Goal: Task Accomplishment & Management: Manage account settings

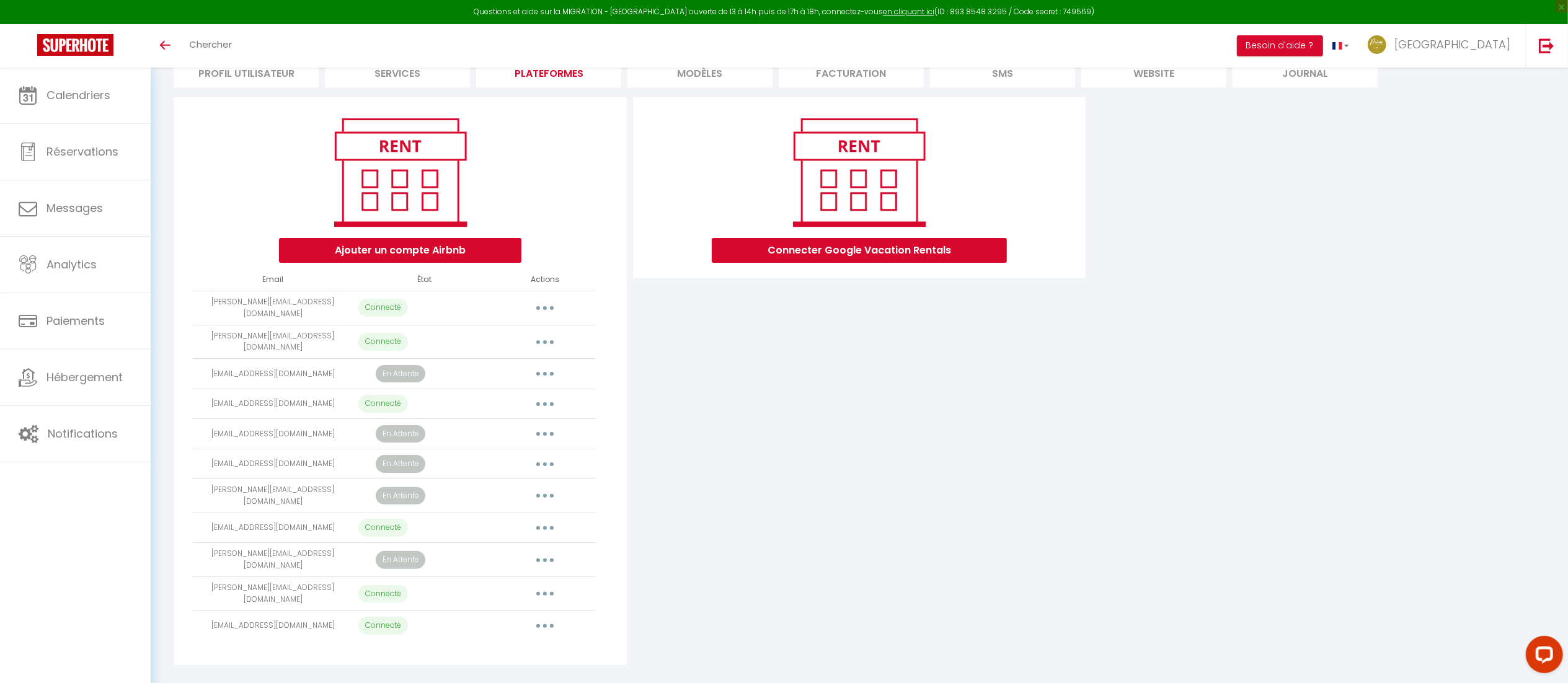
drag, startPoint x: 341, startPoint y: 369, endPoint x: 203, endPoint y: 357, distance: 138.5
click at [203, 359] on td "[EMAIL_ADDRESS][DOMAIN_NAME]" at bounding box center [273, 374] width 161 height 31
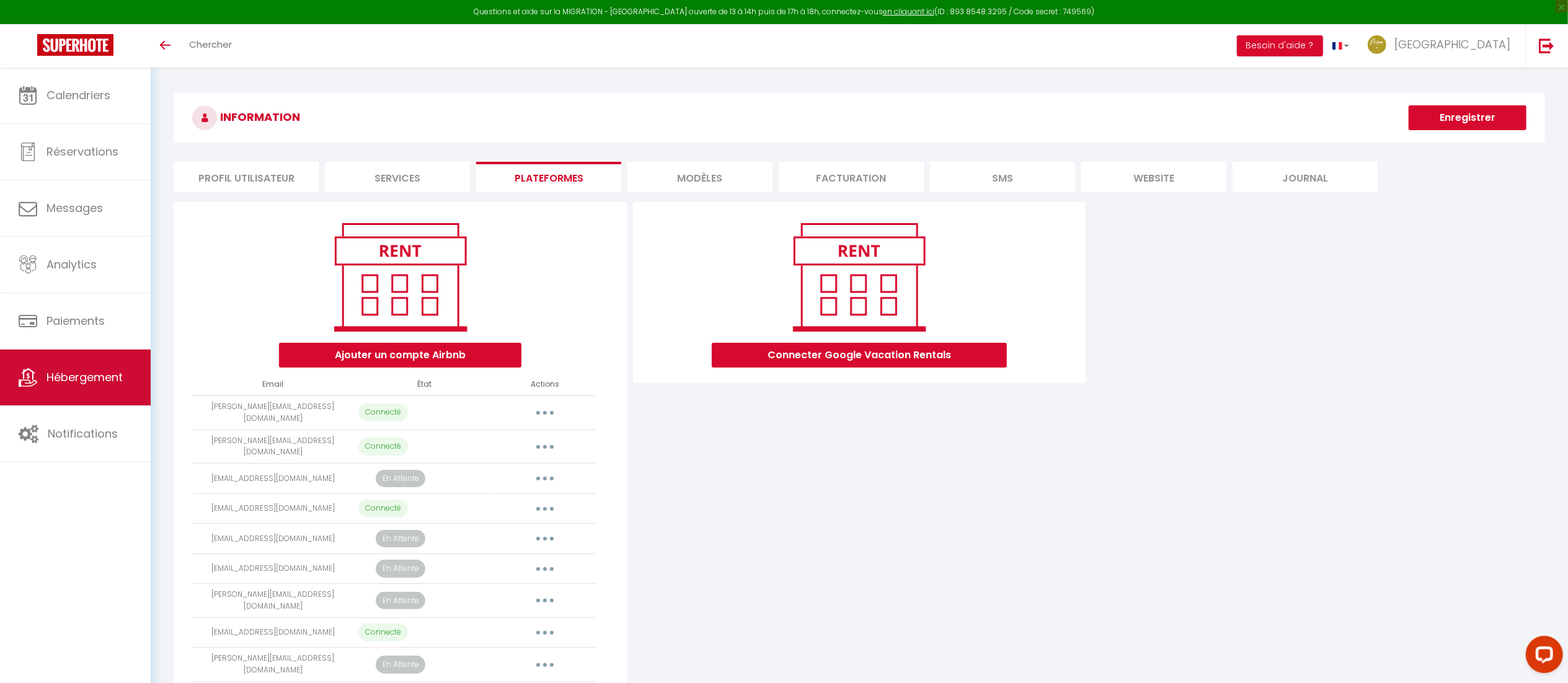
click at [99, 382] on span "Hébergement" at bounding box center [84, 377] width 76 height 15
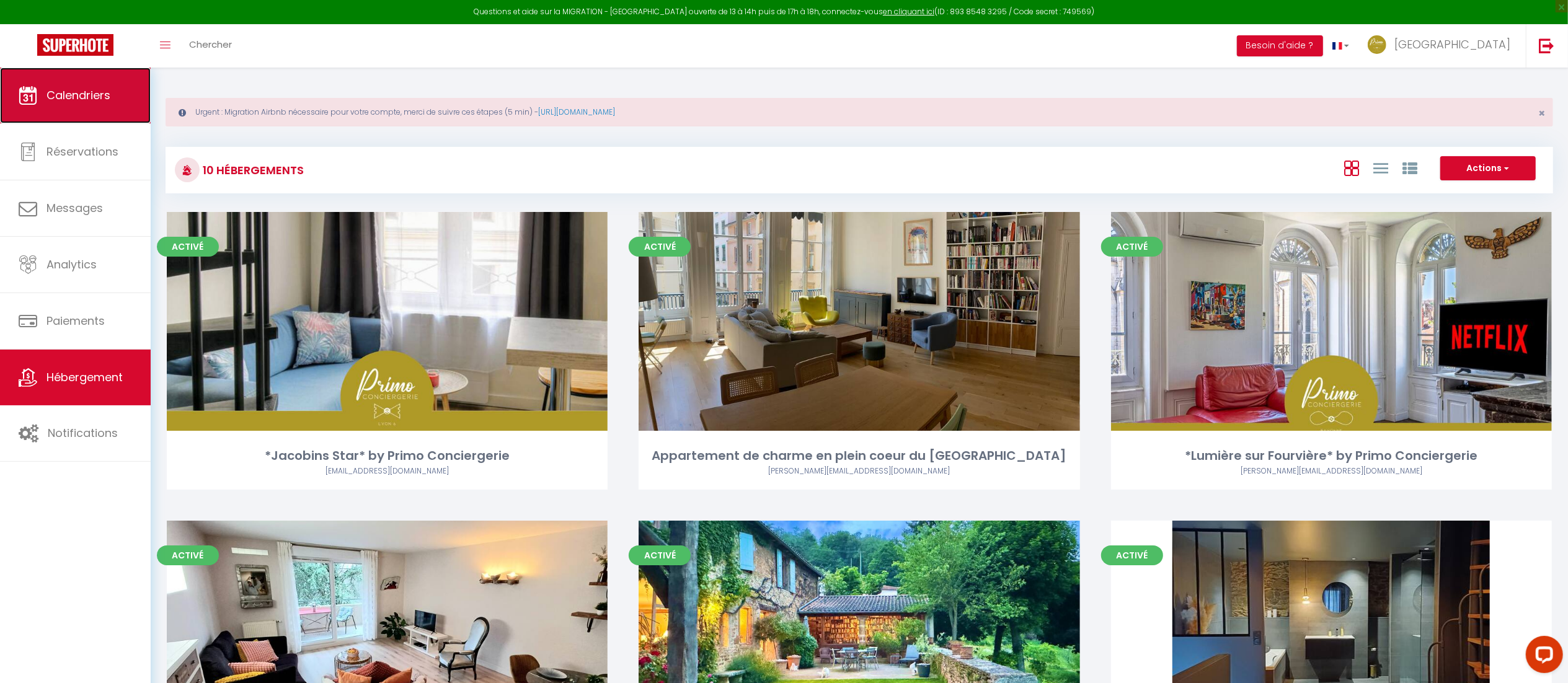
click at [59, 98] on span "Calendriers" at bounding box center [79, 95] width 64 height 15
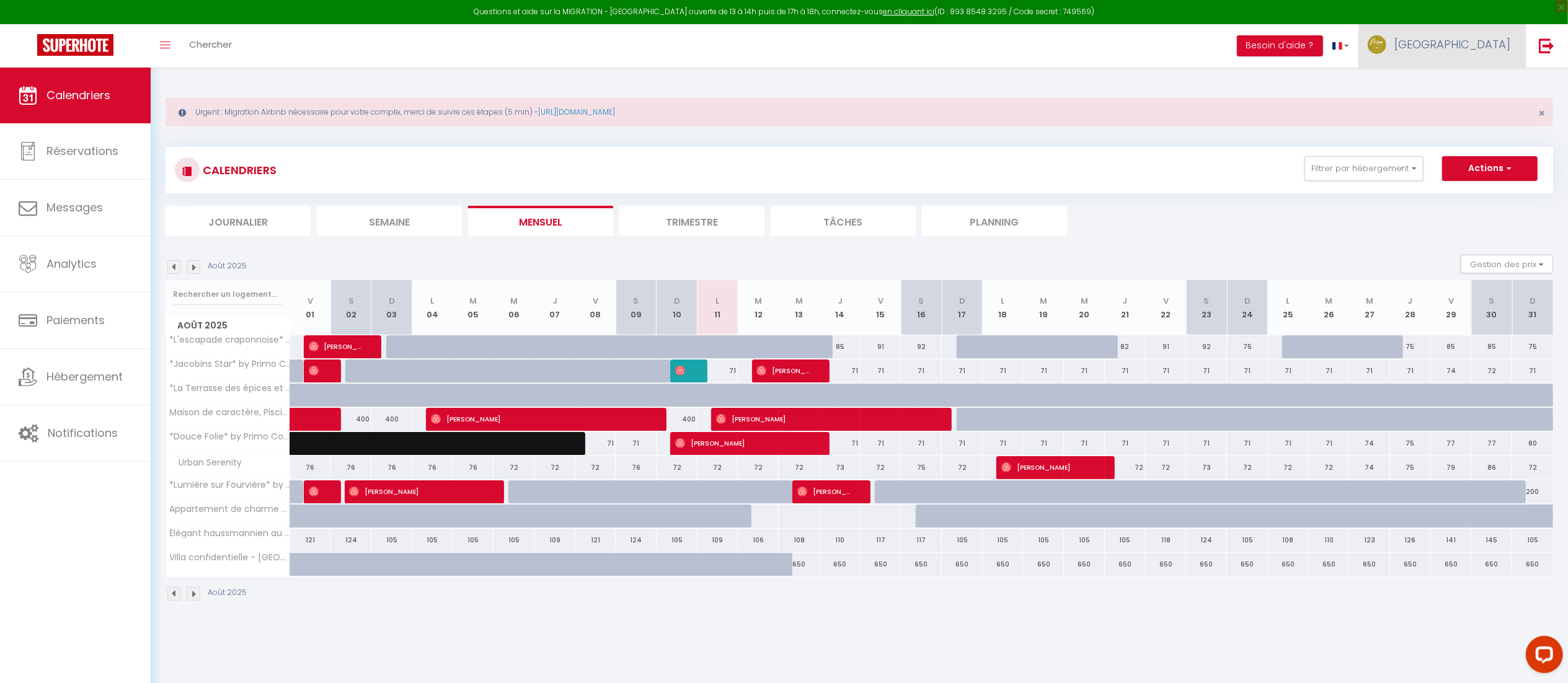
click at [1509, 41] on span "[GEOGRAPHIC_DATA]" at bounding box center [1452, 44] width 116 height 15
click at [1454, 78] on link "Paramètres" at bounding box center [1476, 86] width 92 height 21
select select "fr"
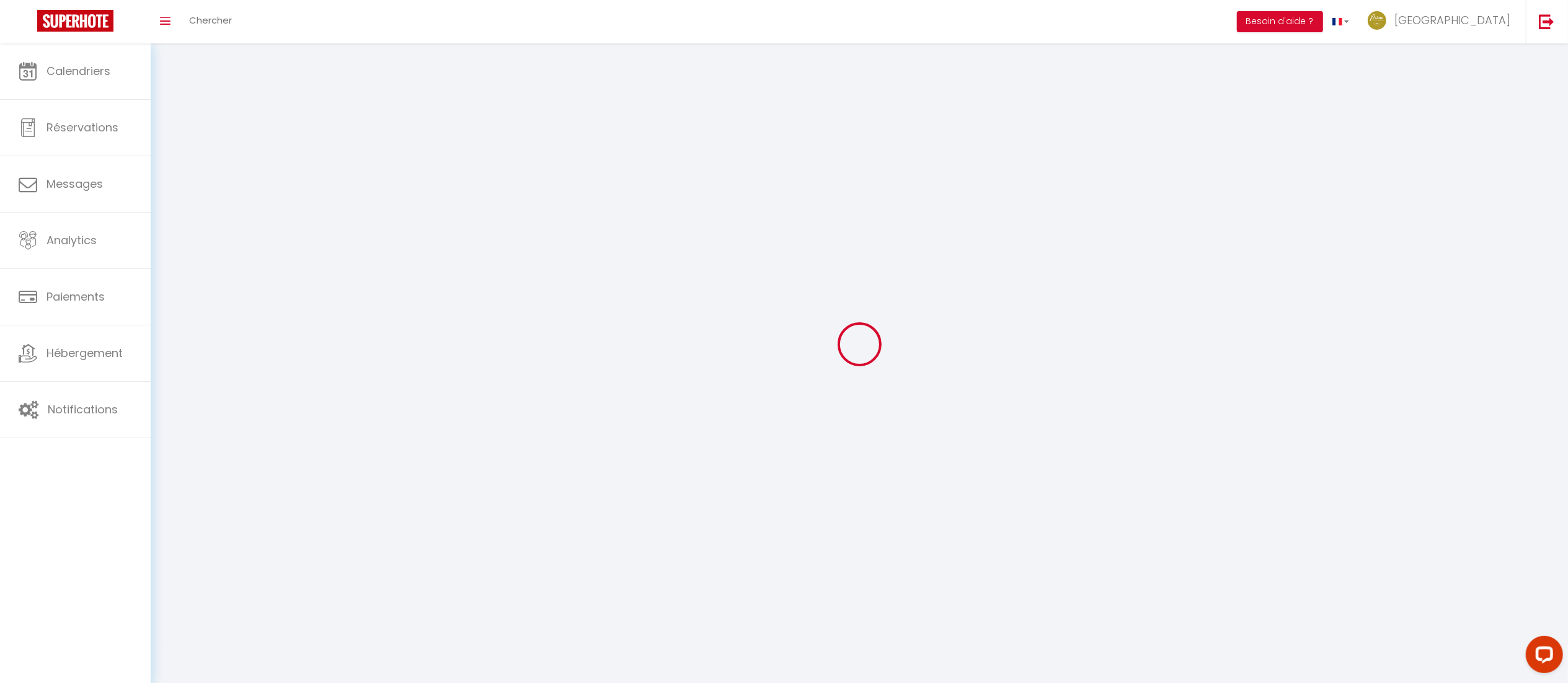
type input "[GEOGRAPHIC_DATA]"
type input "VESTA"
type input "0631447117"
type input "[STREET_ADDRESS][PERSON_NAME]"
type input "69005"
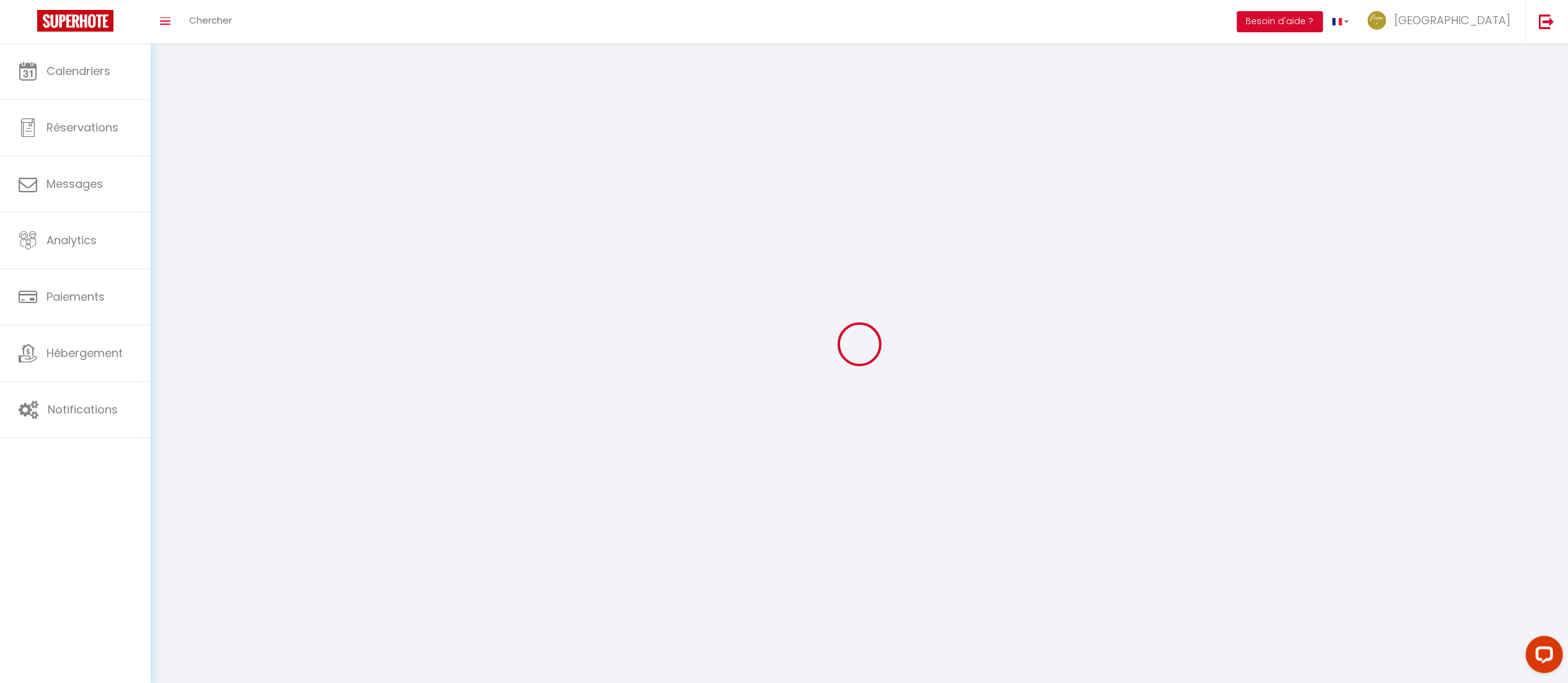
type input "[GEOGRAPHIC_DATA]"
type input "WszSs08I5f1fsyYv1ISlaLQRa"
type input "Wg4rePYoPezD2kX1feT7YTIAG"
type input "[URL][DOMAIN_NAME]"
select select "28"
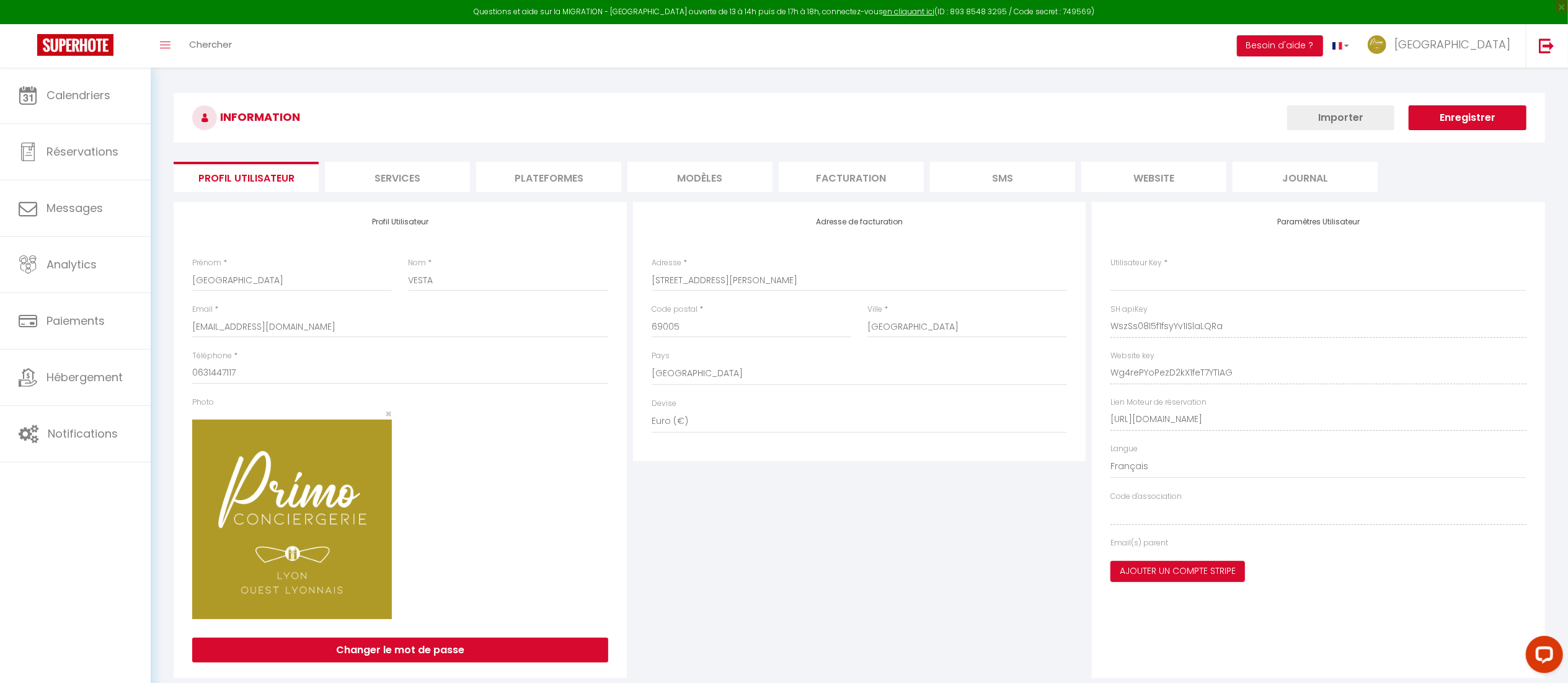
type input "WszSs08I5f1fsyYv1ISlaLQRa"
type input "Wg4rePYoPezD2kX1feT7YTIAG"
type input "[URL][DOMAIN_NAME]"
select select "fr"
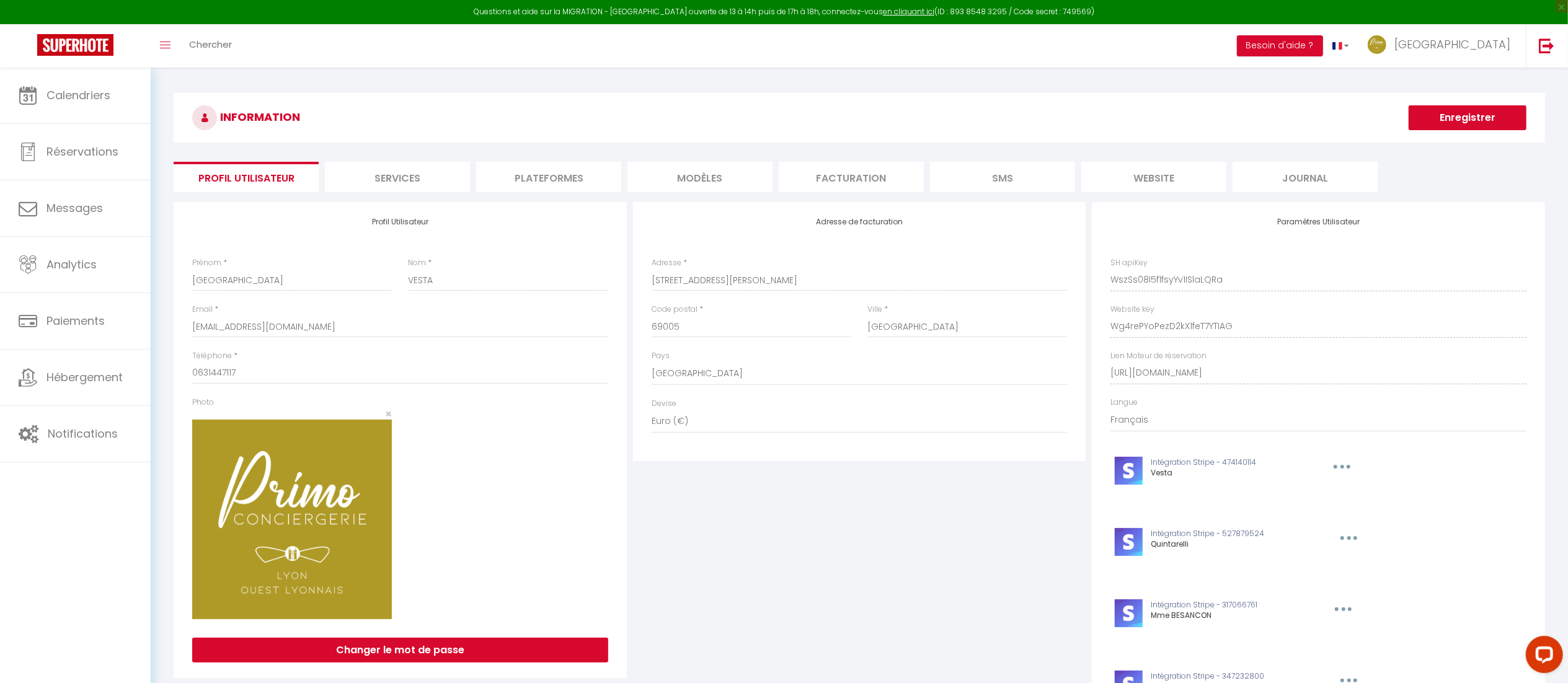
click at [561, 178] on li "Plateformes" at bounding box center [548, 177] width 145 height 31
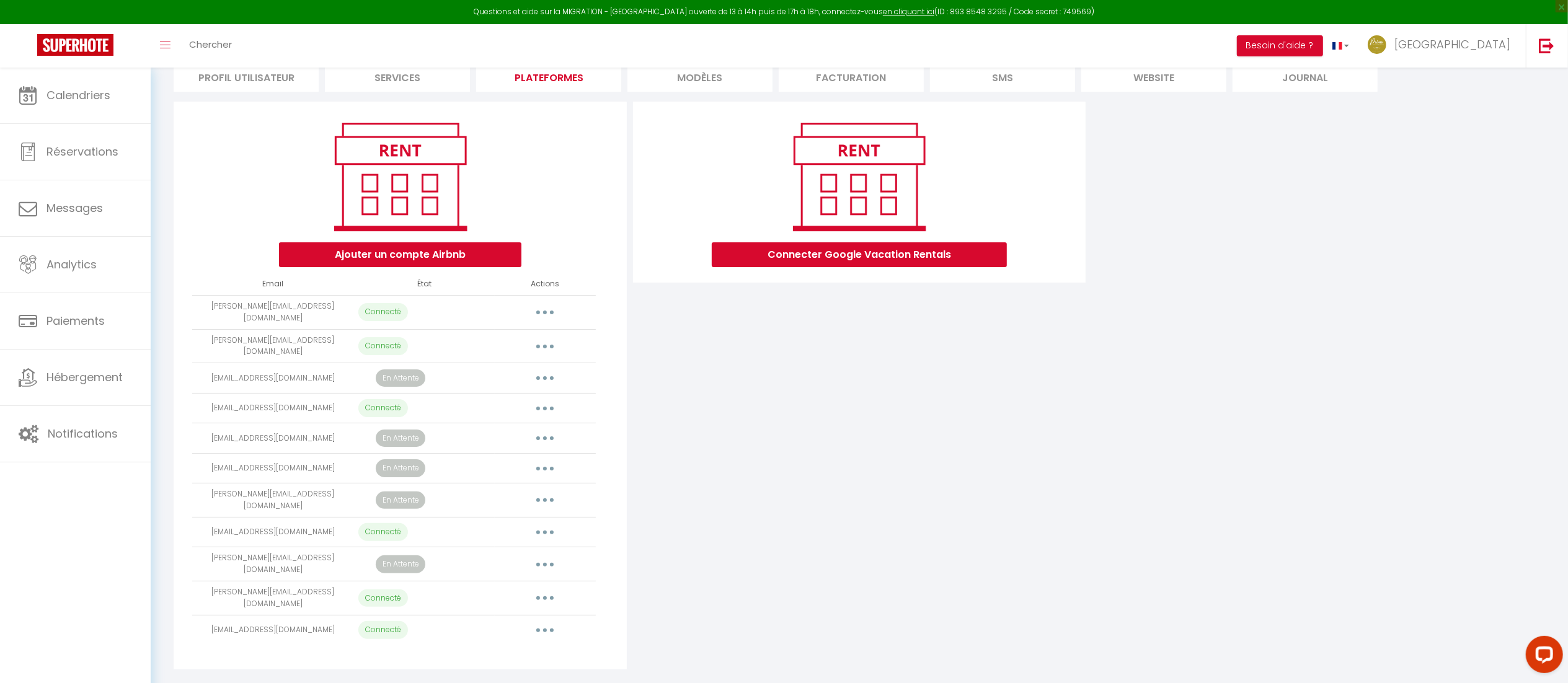
scroll to position [105, 0]
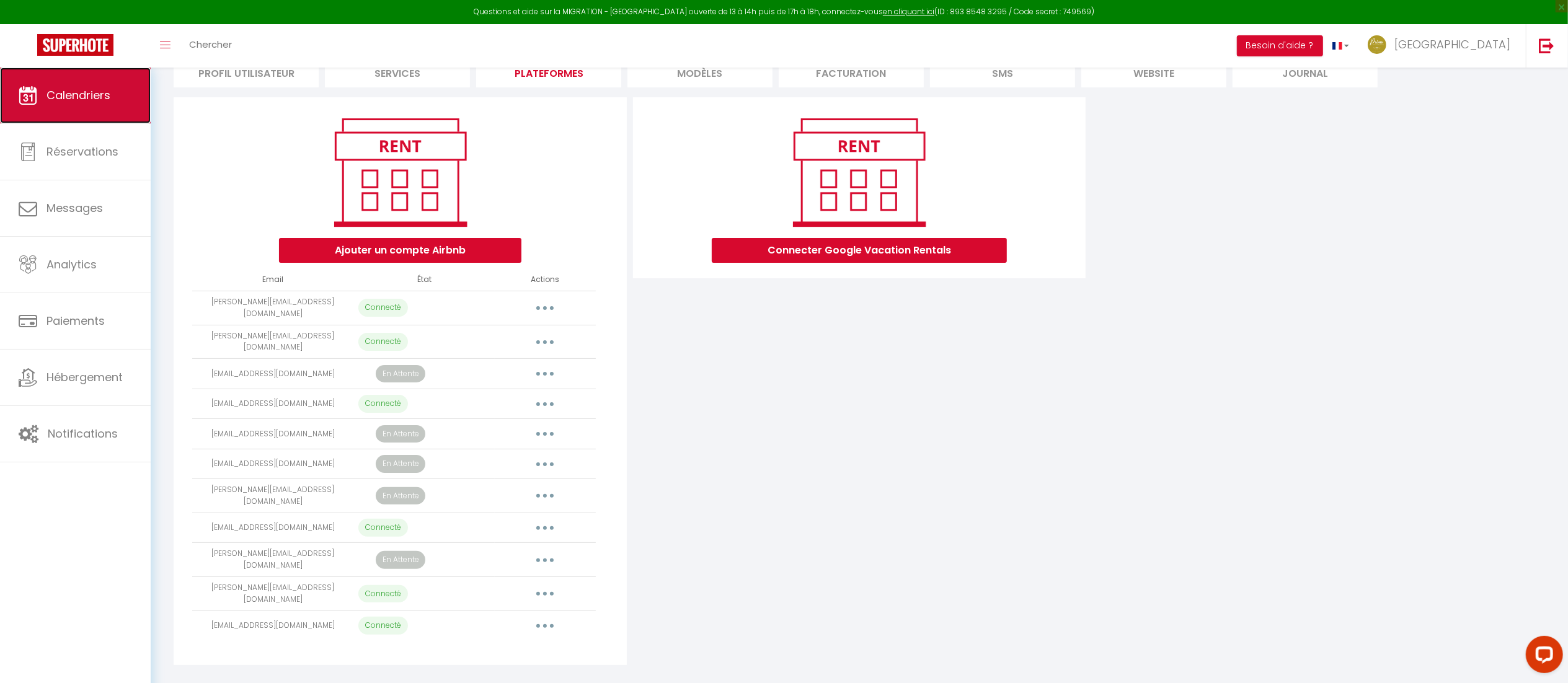
click at [116, 96] on link "Calendriers" at bounding box center [75, 95] width 151 height 56
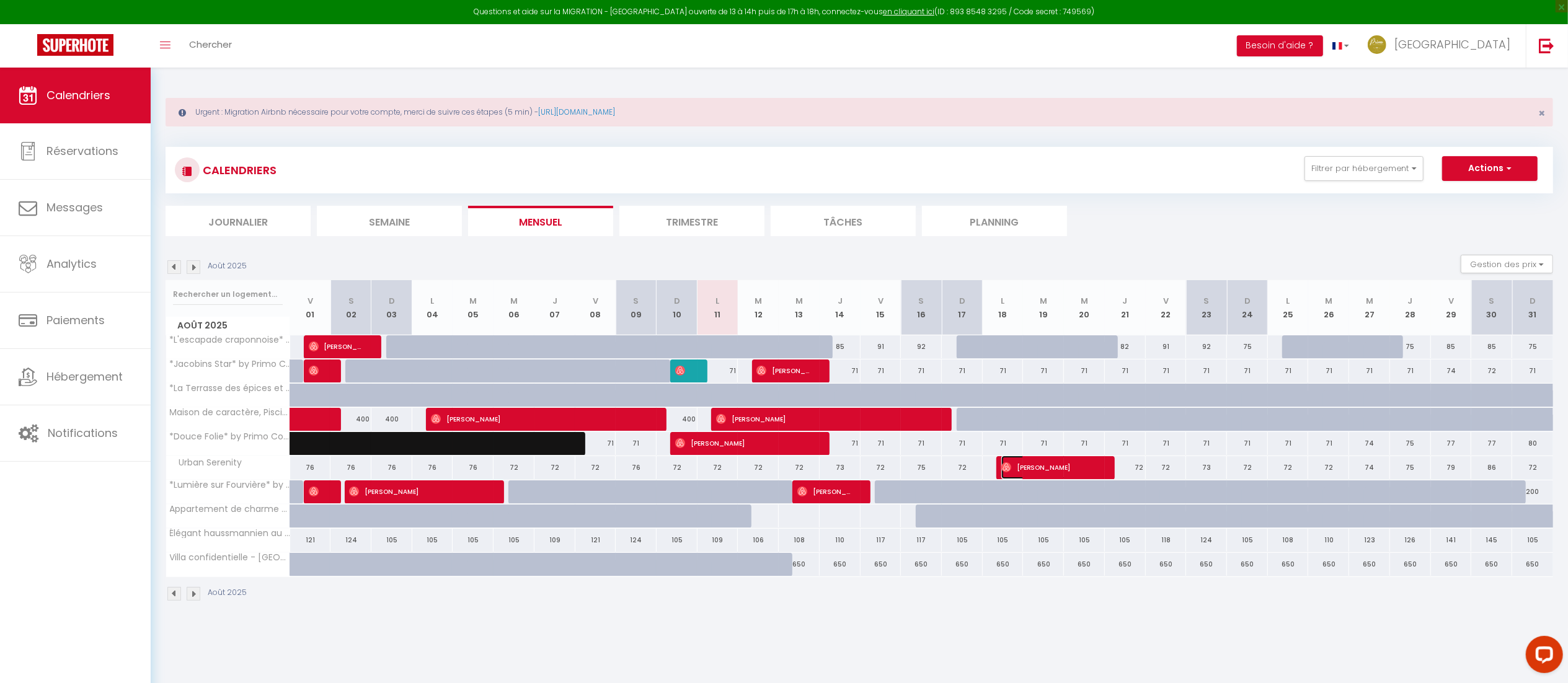
click at [1059, 463] on span "[PERSON_NAME]" at bounding box center [1049, 467] width 95 height 24
select select "OK"
select select "1"
select select "0"
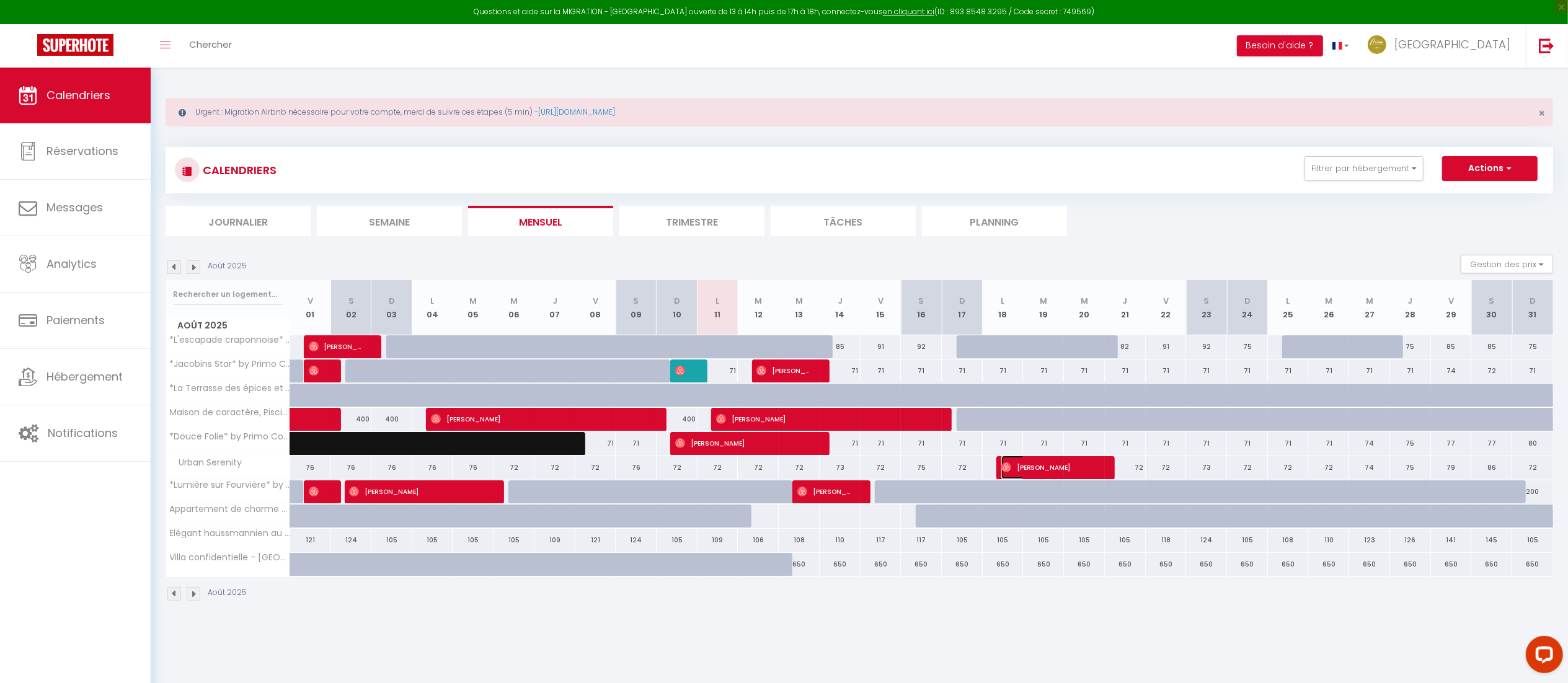
select select "1"
select select
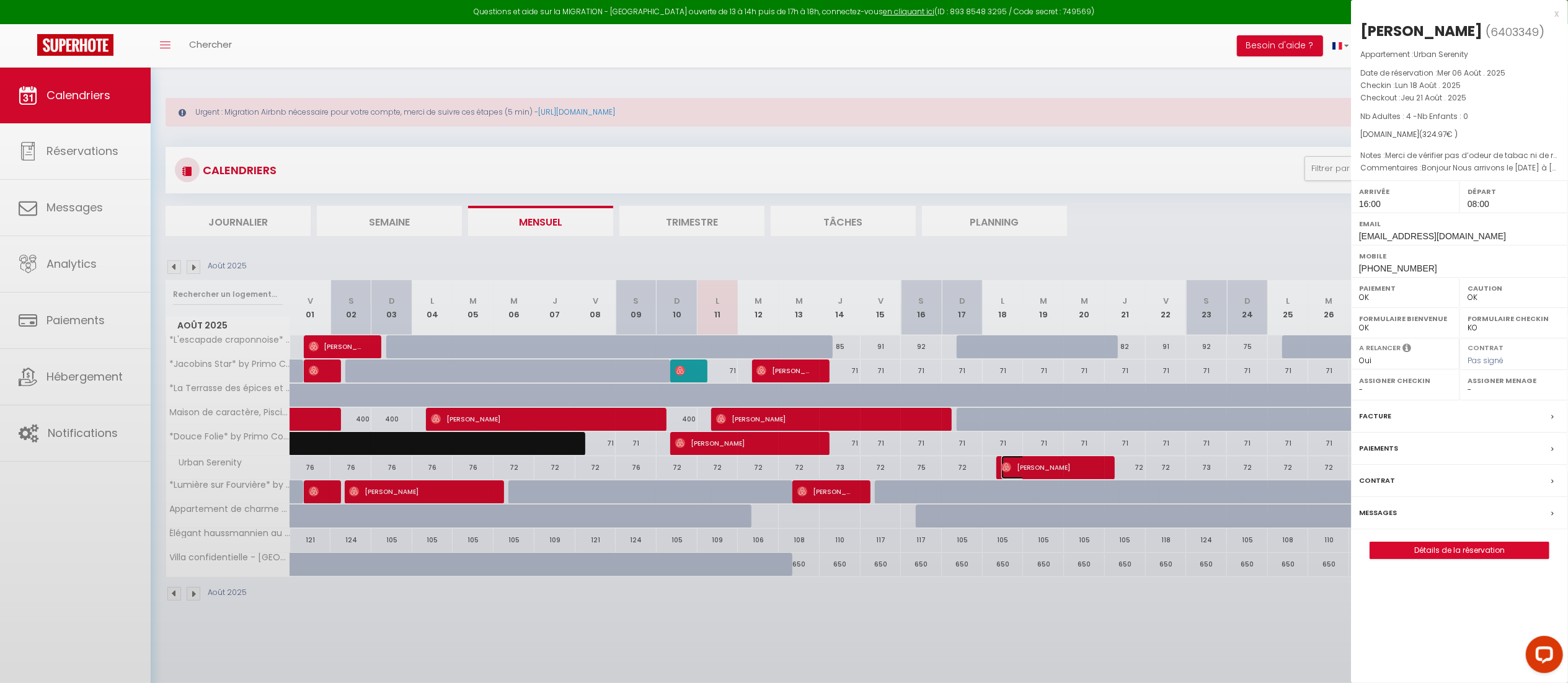
select select "41877"
select select "37858"
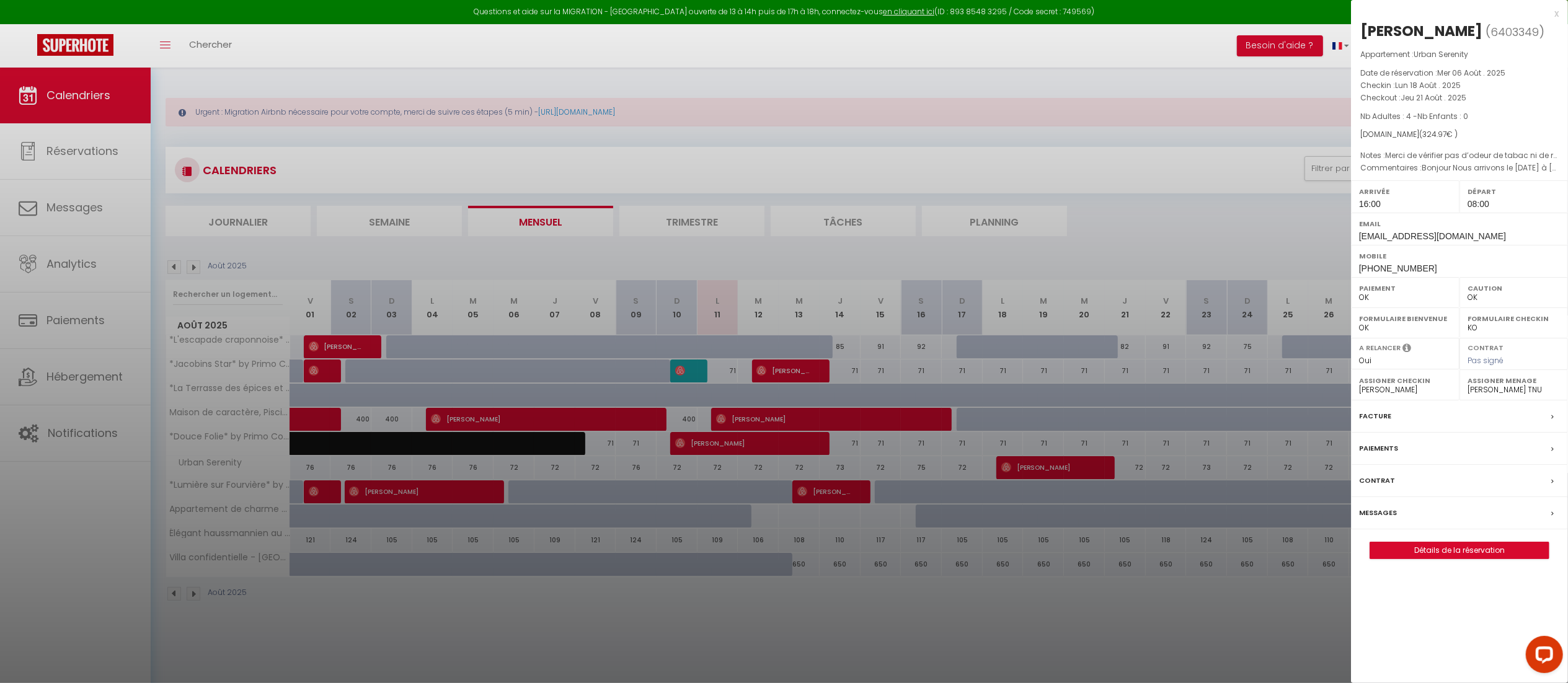
click at [1557, 19] on div "x" at bounding box center [1454, 13] width 208 height 15
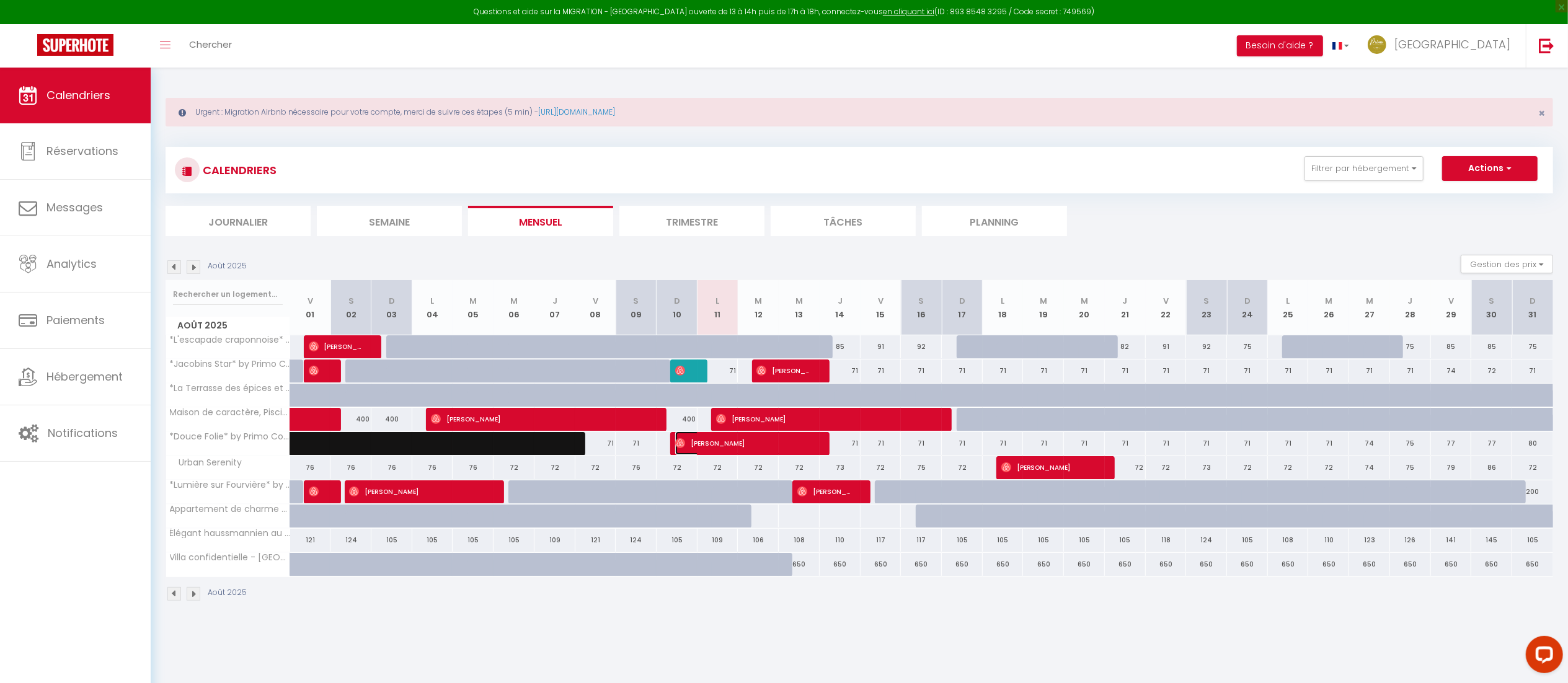
click at [764, 444] on span "[PERSON_NAME]" at bounding box center [743, 443] width 136 height 24
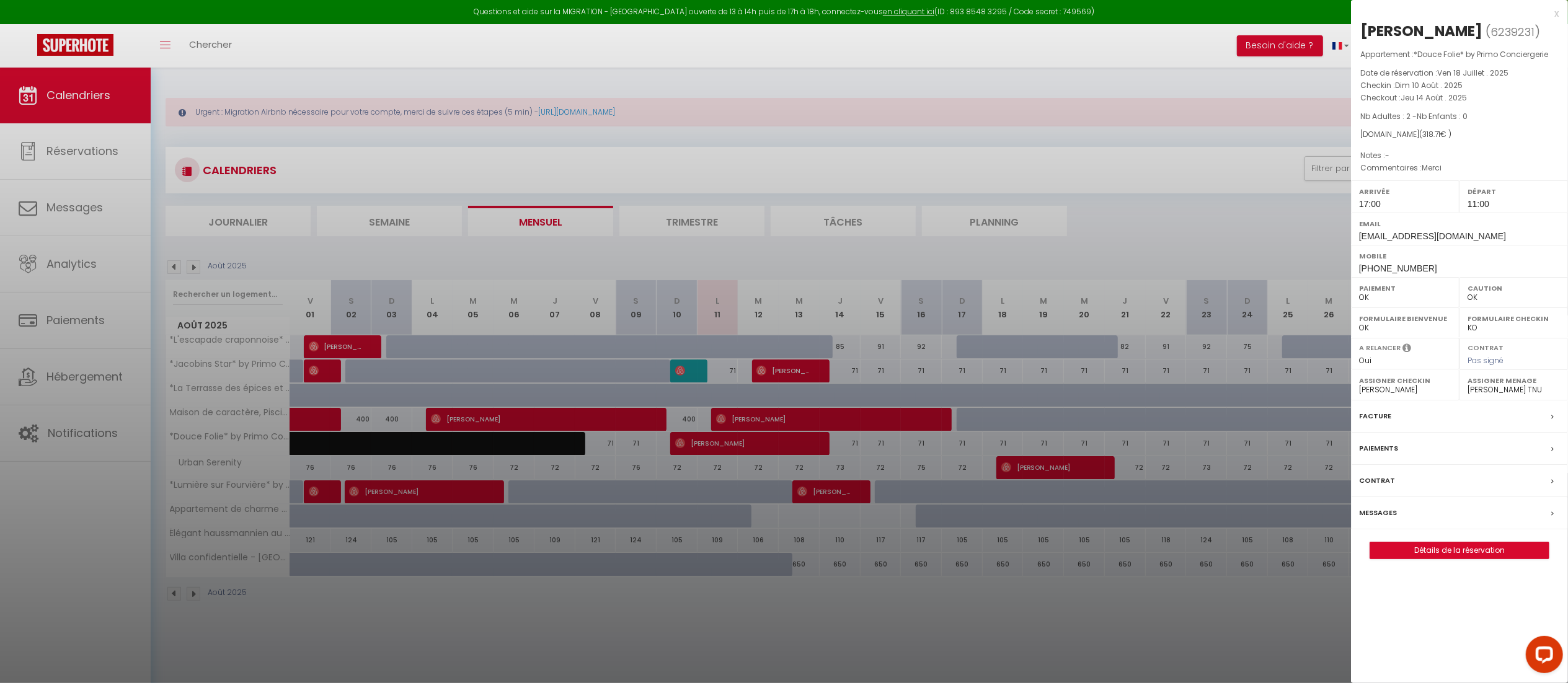
click at [1555, 13] on div "x" at bounding box center [1454, 13] width 208 height 15
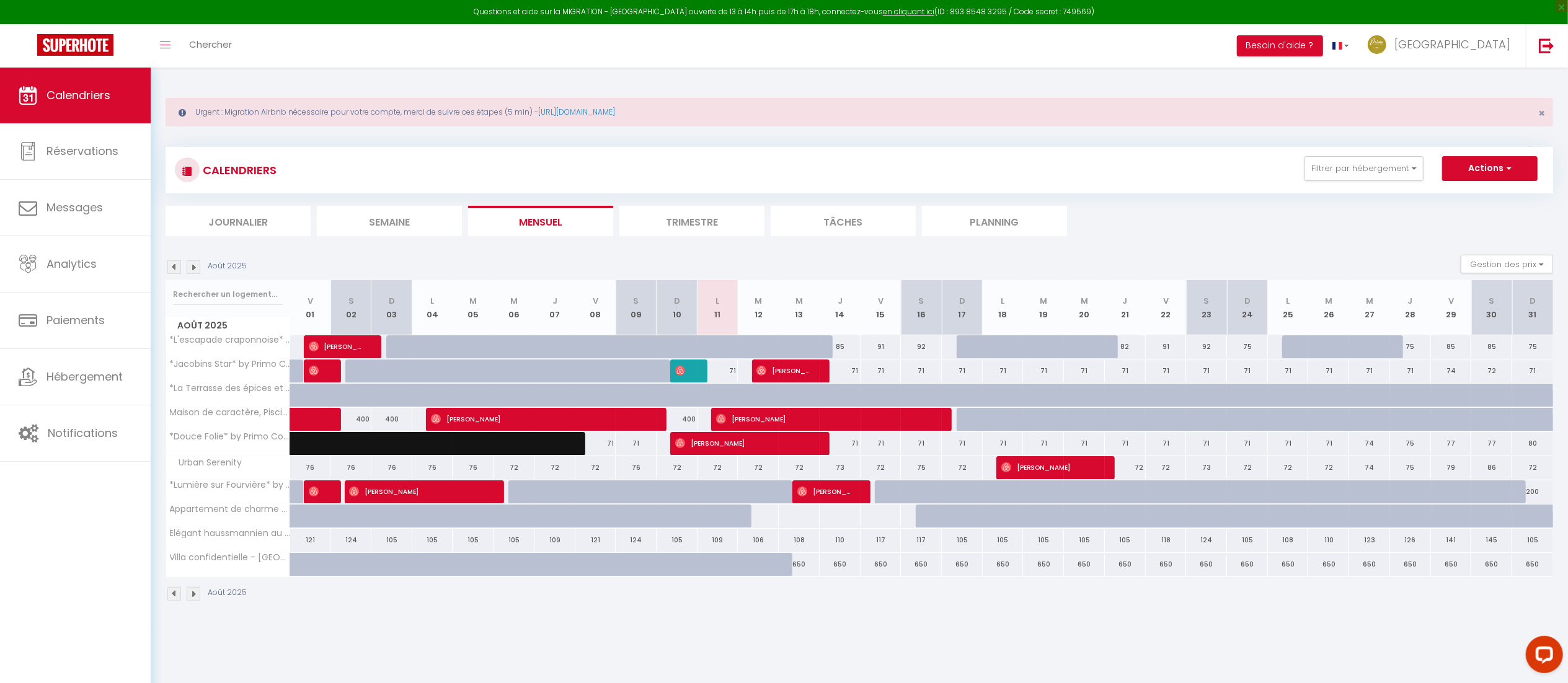
click at [918, 619] on div "Urgent : Migration Airbnb nécessaire pour votre compte, merci de suivre ces éta…" at bounding box center [859, 348] width 1417 height 561
click at [872, 610] on div "Août 2025" at bounding box center [859, 595] width 1387 height 36
click at [746, 608] on div "Août 2025" at bounding box center [859, 595] width 1387 height 36
click at [197, 264] on img at bounding box center [193, 266] width 13 height 13
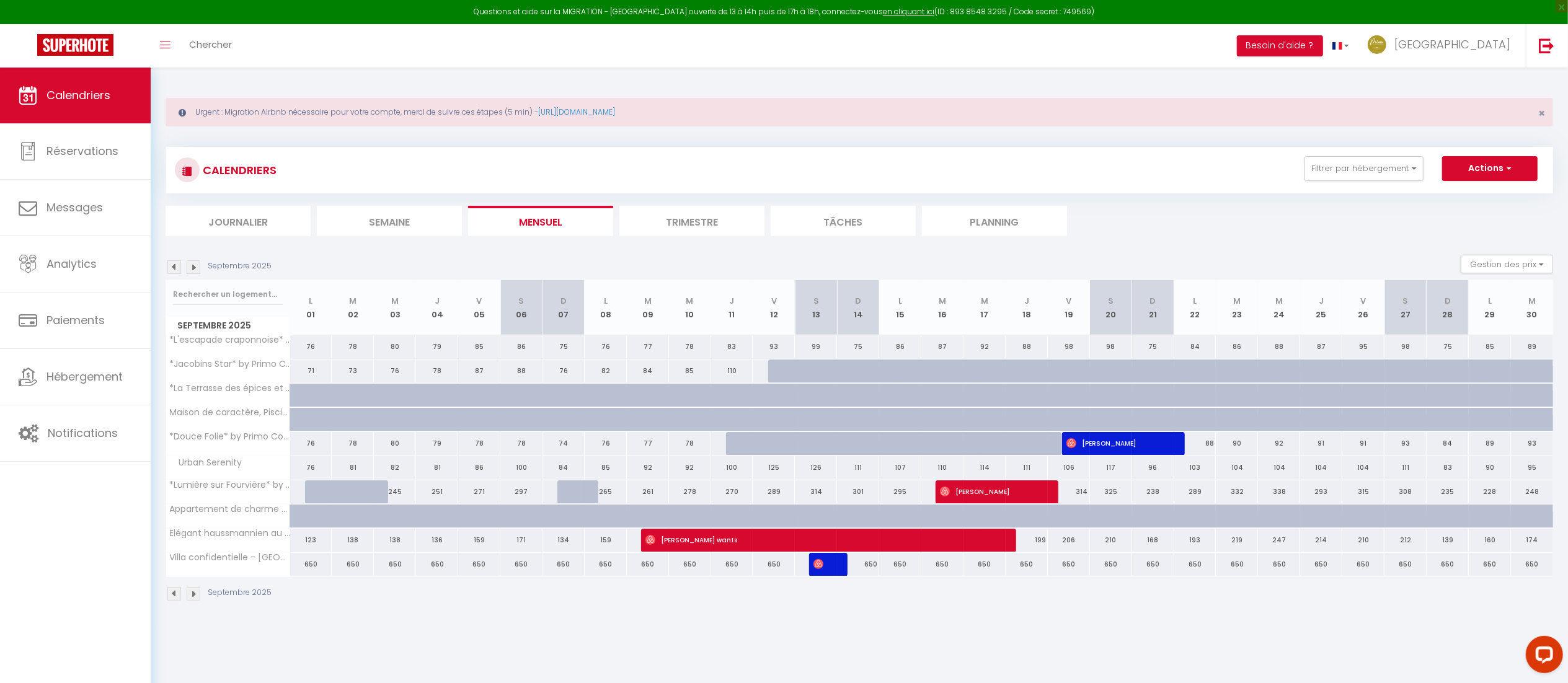
click at [194, 263] on img at bounding box center [193, 266] width 13 height 13
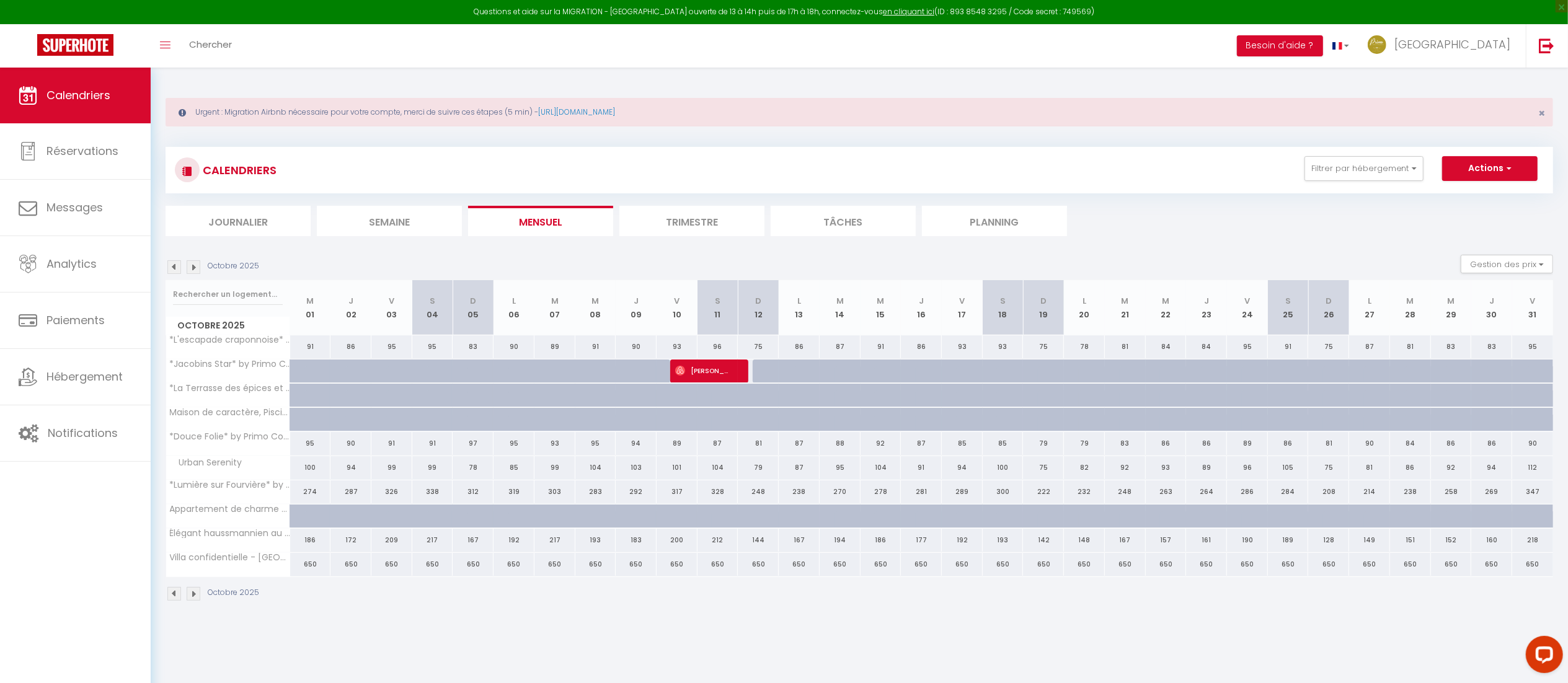
click at [194, 263] on img at bounding box center [193, 266] width 13 height 13
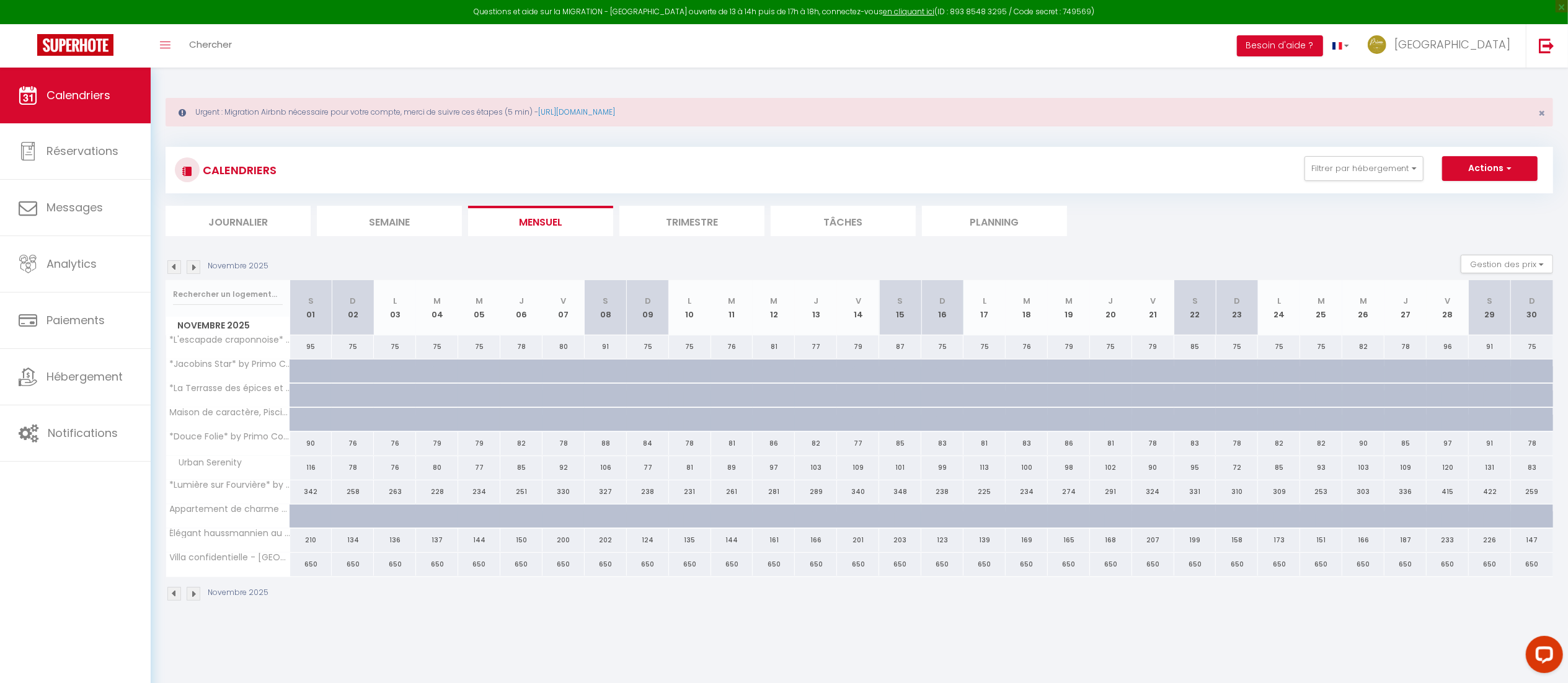
click at [194, 263] on img at bounding box center [193, 266] width 13 height 13
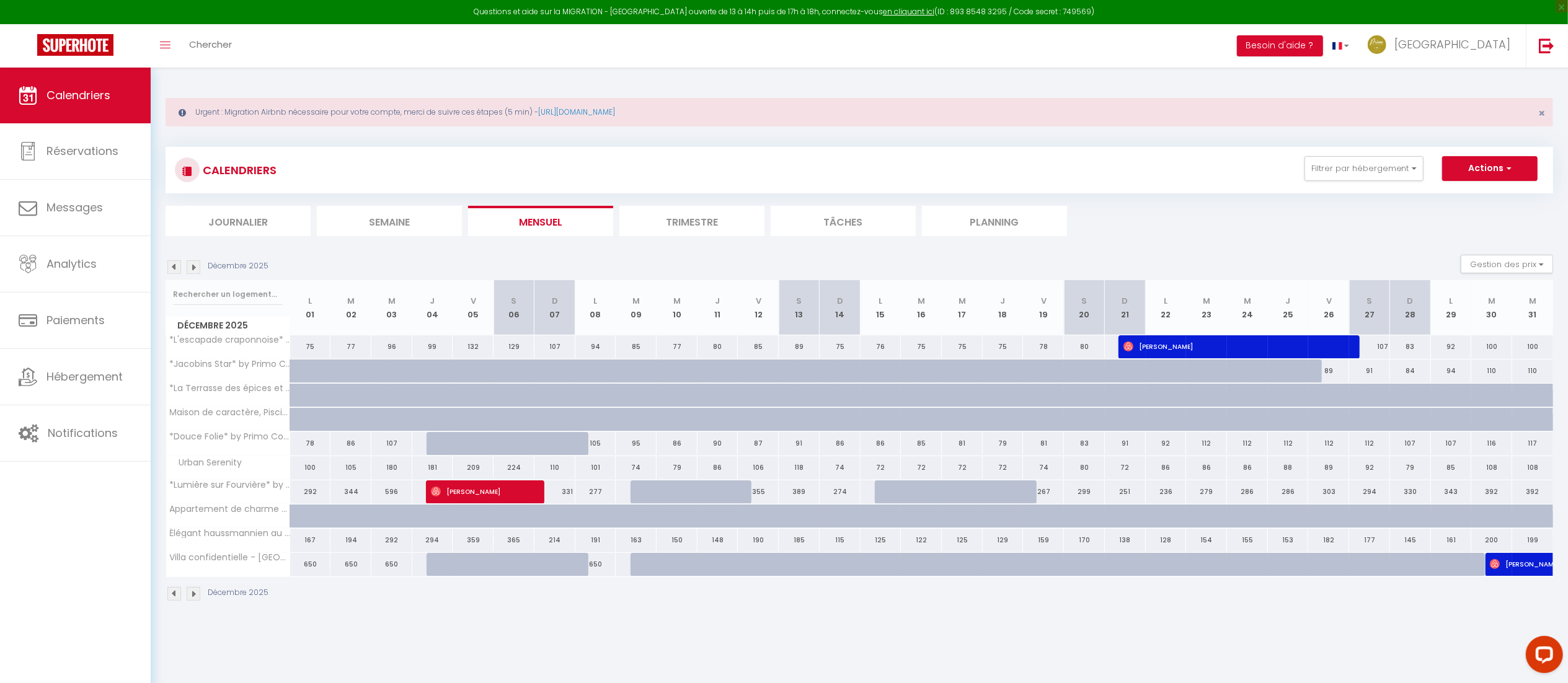
click at [177, 265] on img at bounding box center [174, 266] width 13 height 13
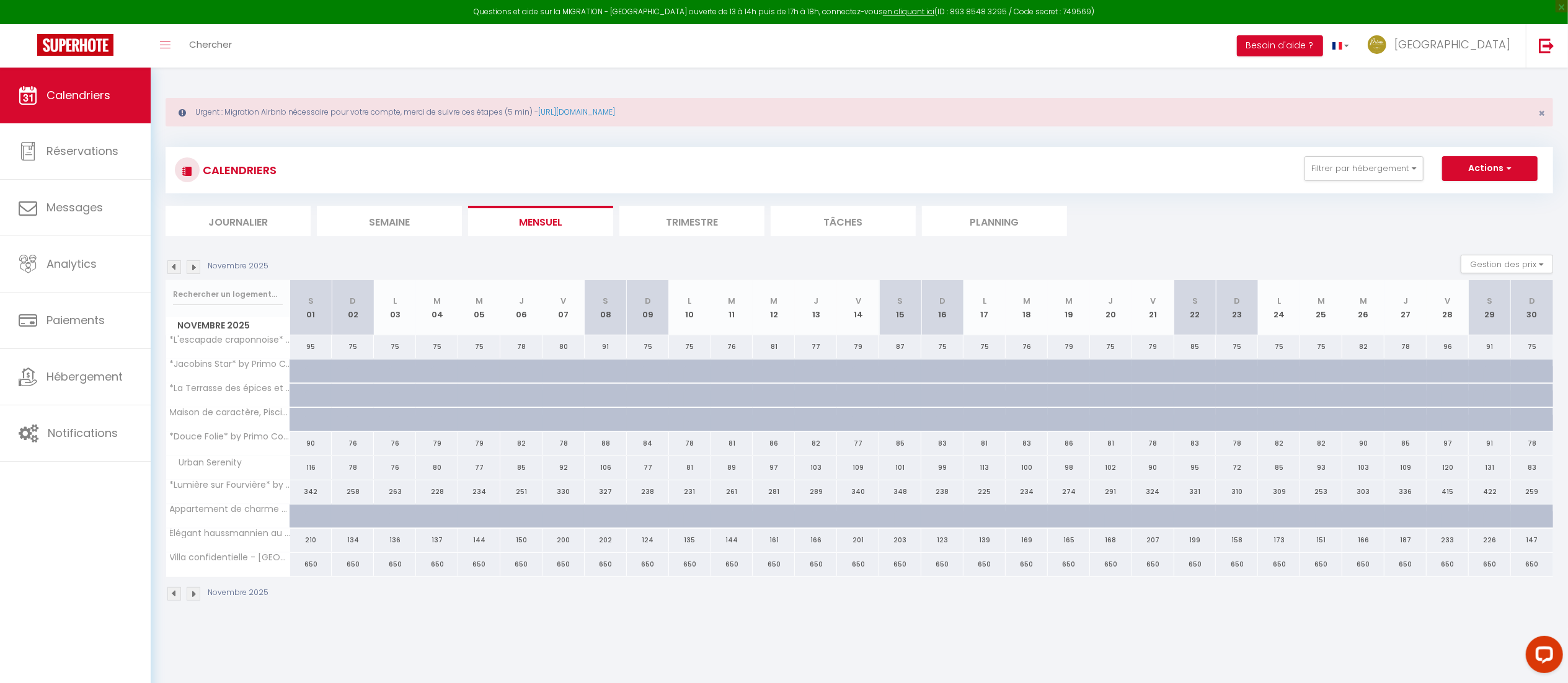
click at [177, 265] on img at bounding box center [174, 266] width 13 height 13
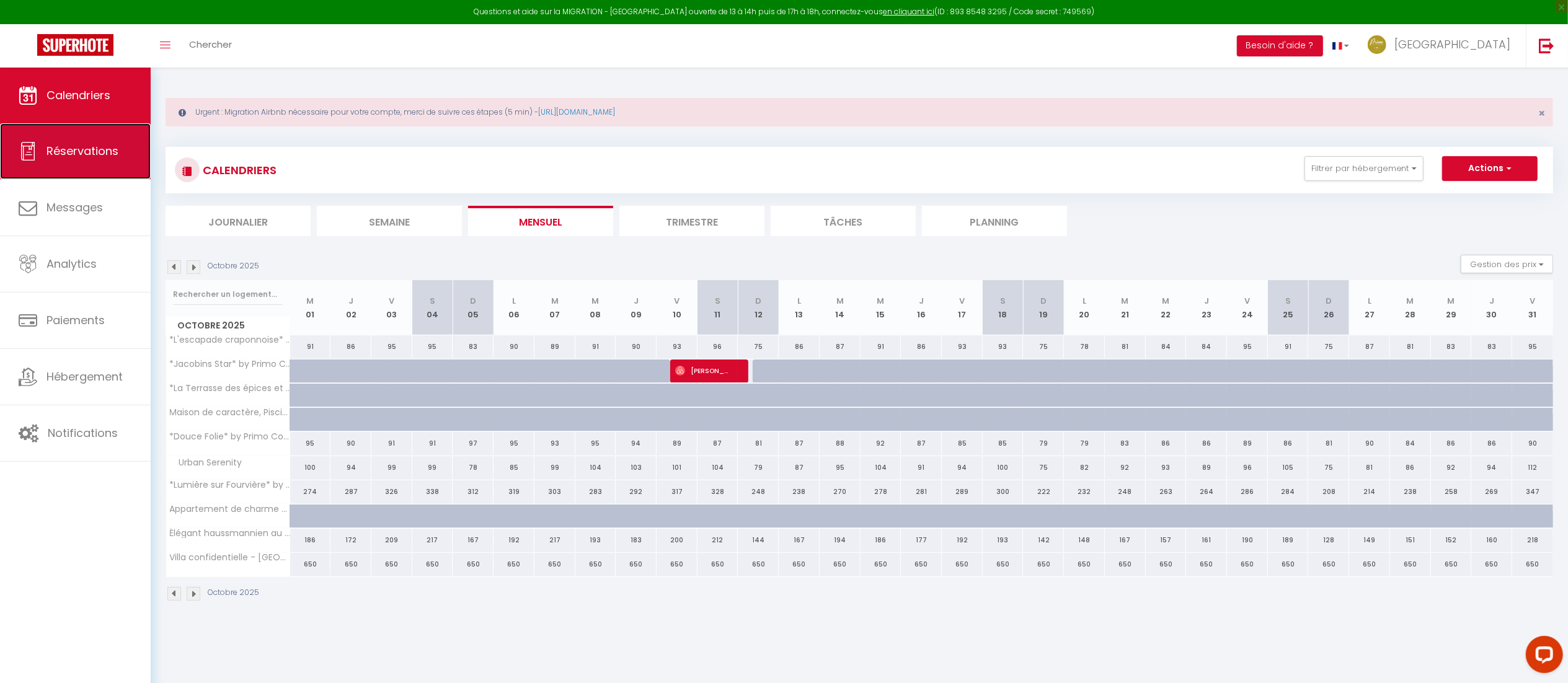
click at [93, 163] on link "Réservations" at bounding box center [75, 151] width 151 height 56
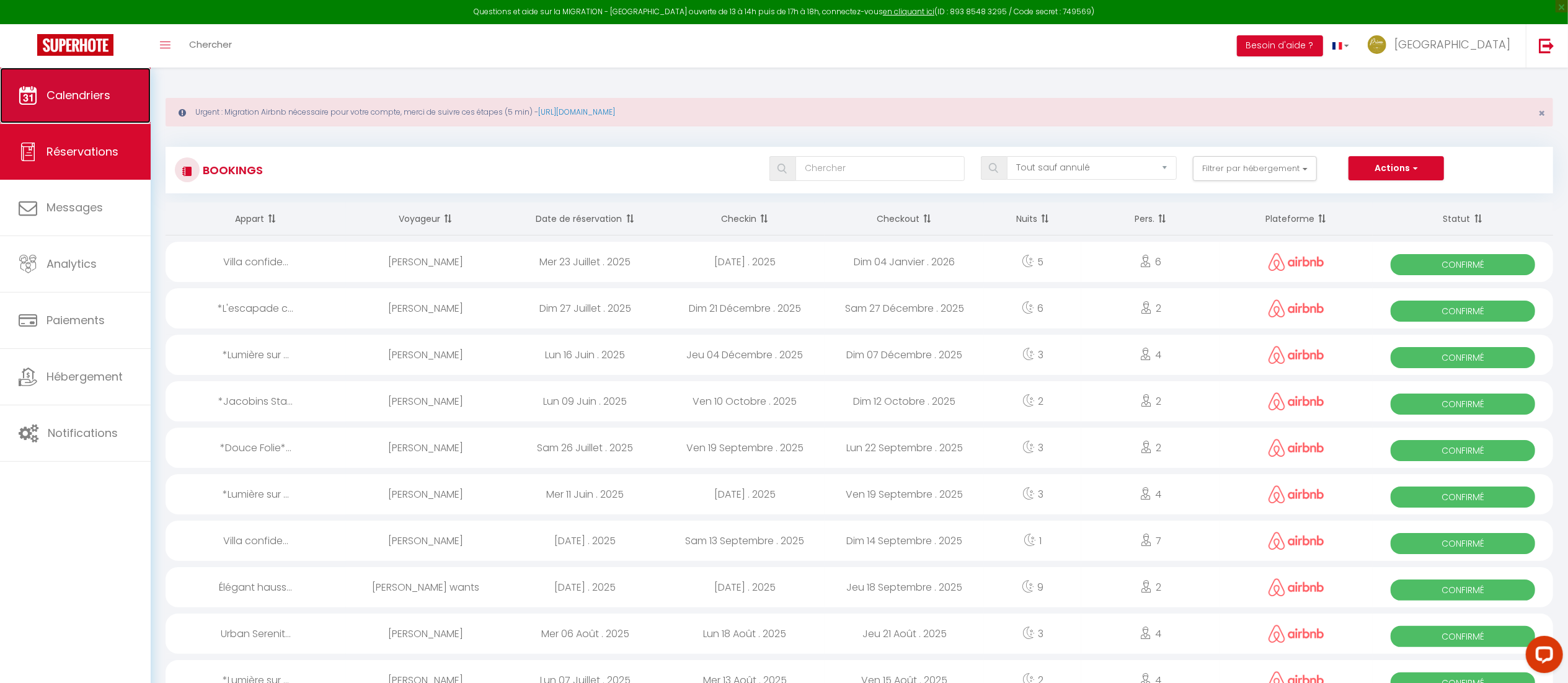
click at [82, 98] on span "Calendriers" at bounding box center [79, 95] width 64 height 15
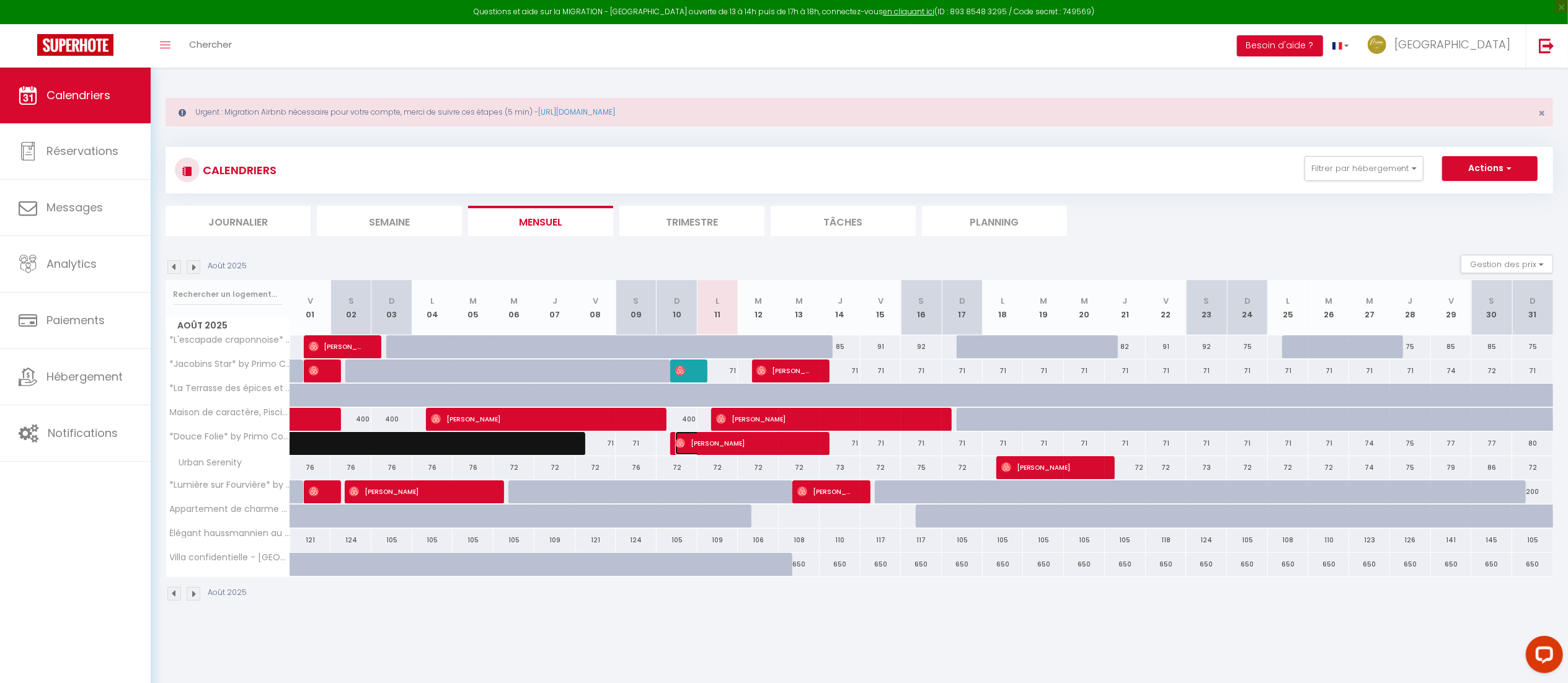
click at [770, 450] on span "[PERSON_NAME]" at bounding box center [743, 443] width 136 height 24
select select "OK"
select select "1"
select select "0"
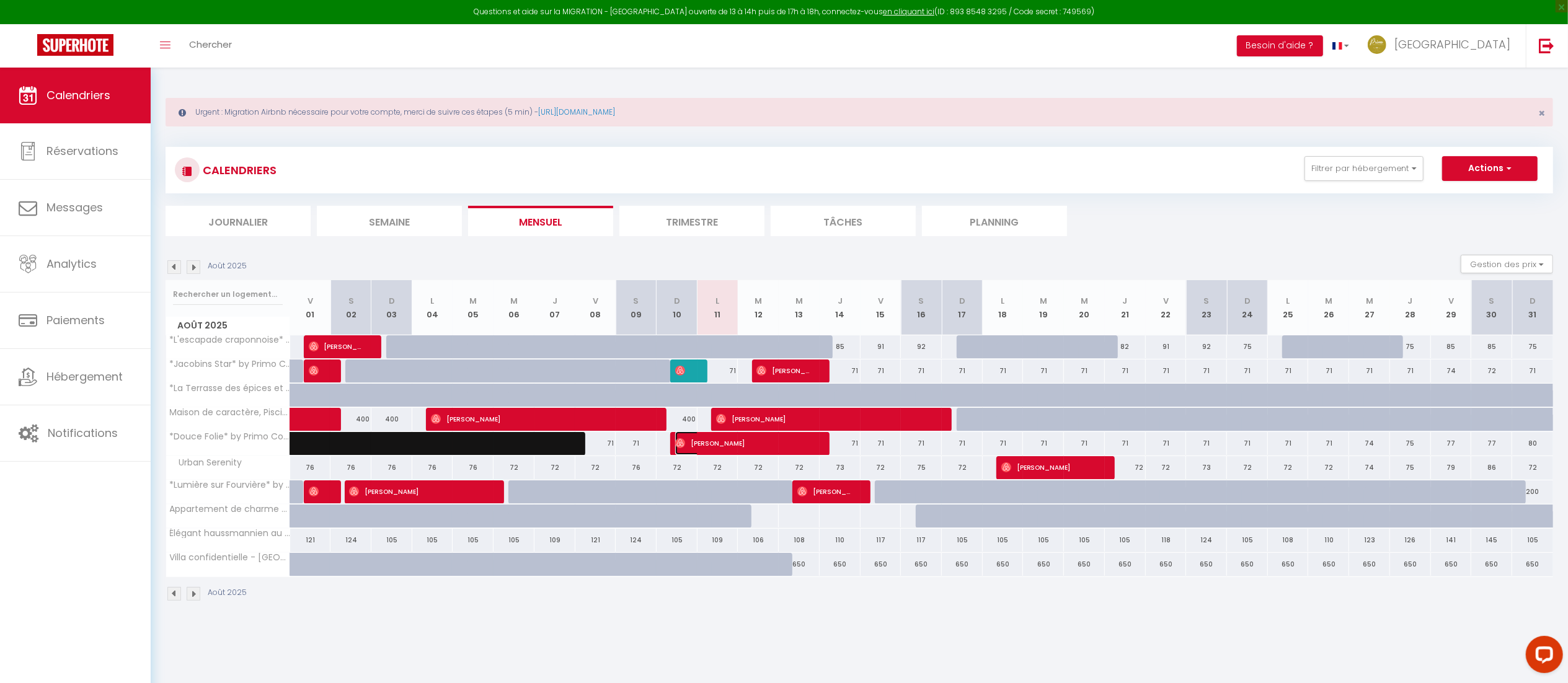
select select "1"
select select
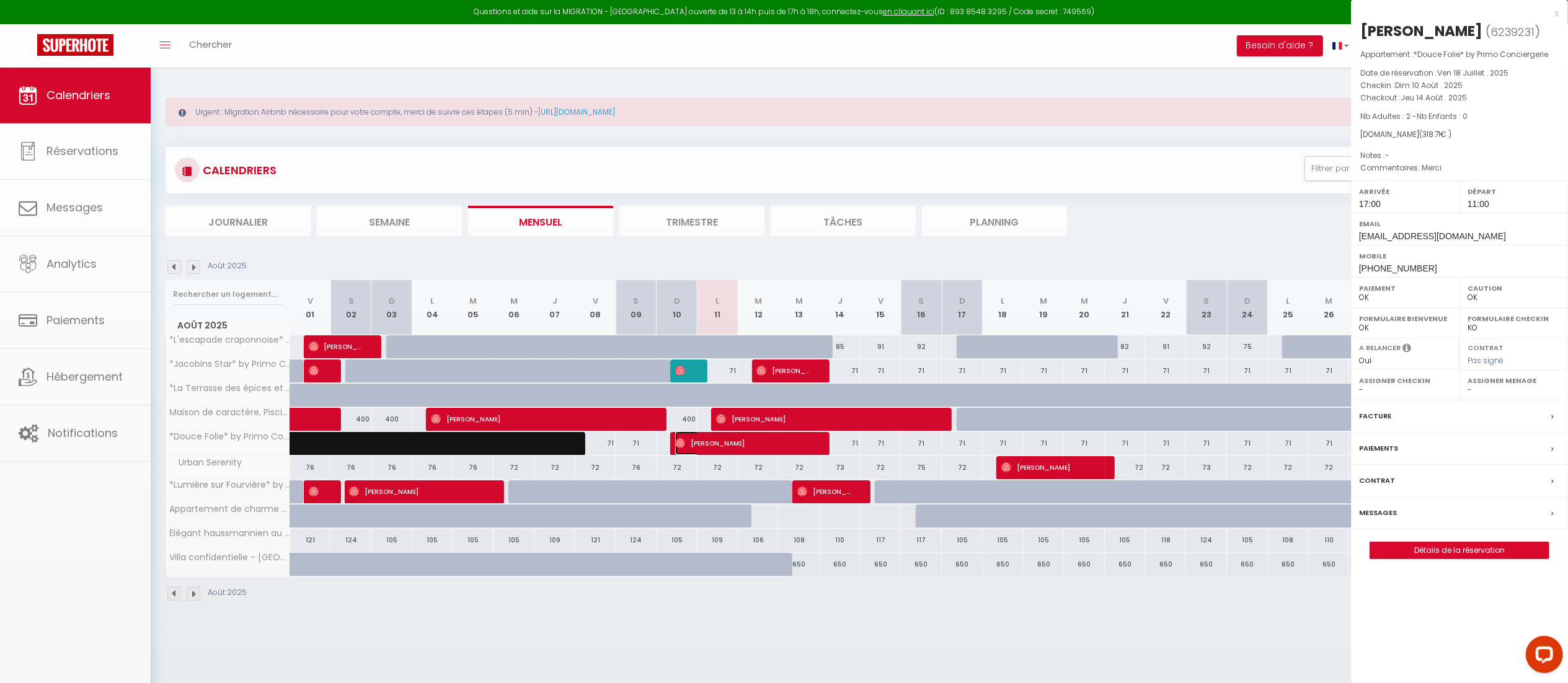
select select "41877"
select select "37858"
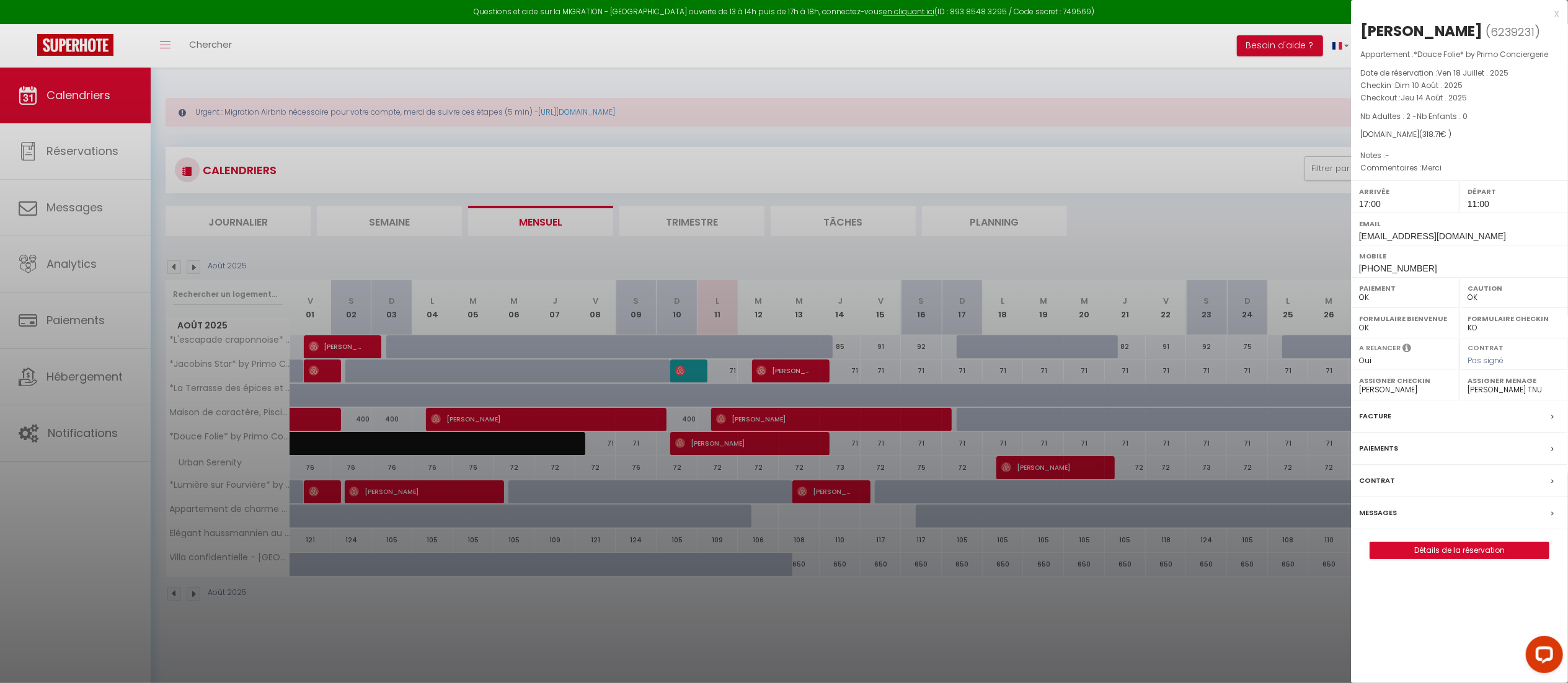
click at [1558, 8] on div "x" at bounding box center [1454, 13] width 208 height 15
